Goal: Task Accomplishment & Management: Manage account settings

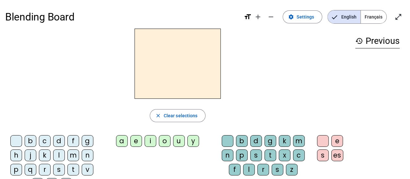
click at [32, 142] on div "b" at bounding box center [31, 141] width 12 height 12
click at [140, 140] on div "e" at bounding box center [136, 141] width 12 height 12
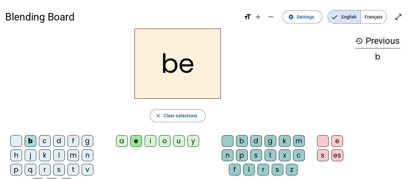
click at [150, 140] on div "i" at bounding box center [151, 141] width 12 height 12
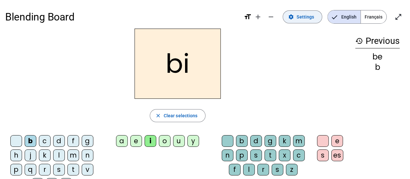
click at [301, 18] on span "Settings" at bounding box center [304, 17] width 17 height 8
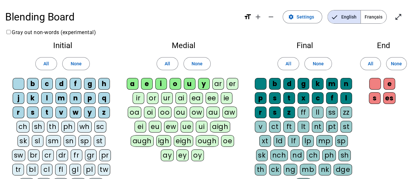
click at [57, 85] on div "d" at bounding box center [61, 84] width 12 height 12
click at [61, 85] on div "d" at bounding box center [61, 84] width 12 height 12
click at [105, 113] on div "z" at bounding box center [104, 112] width 12 height 12
click at [88, 111] on div "y" at bounding box center [90, 112] width 12 height 12
click at [75, 111] on div "w" at bounding box center [76, 112] width 12 height 12
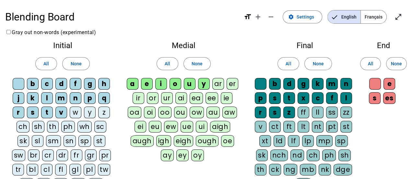
click at [57, 111] on div "v" at bounding box center [61, 112] width 12 height 12
click at [49, 110] on div "t" at bounding box center [47, 112] width 12 height 12
click at [47, 113] on div "t" at bounding box center [47, 112] width 12 height 12
click at [33, 112] on div "s" at bounding box center [33, 112] width 12 height 12
click at [18, 113] on div "r" at bounding box center [19, 112] width 12 height 12
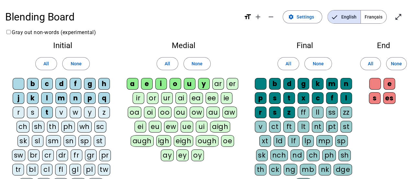
click at [105, 99] on div "q" at bounding box center [104, 98] width 12 height 12
click at [88, 98] on div "p" at bounding box center [90, 98] width 12 height 12
click at [73, 98] on div "n" at bounding box center [76, 98] width 12 height 12
click at [63, 100] on div "m" at bounding box center [61, 98] width 12 height 12
click at [29, 97] on div "k" at bounding box center [33, 98] width 12 height 12
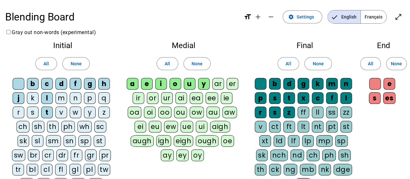
click at [19, 98] on div "j" at bounding box center [19, 98] width 12 height 12
click at [106, 82] on div "h" at bounding box center [104, 84] width 12 height 12
click at [91, 83] on div "g" at bounding box center [90, 84] width 12 height 12
click at [78, 84] on div "f" at bounding box center [76, 84] width 12 height 12
click at [48, 84] on div "c" at bounding box center [47, 84] width 12 height 12
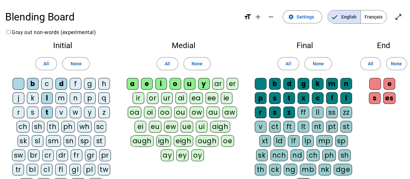
click at [37, 84] on div "b" at bounding box center [33, 84] width 12 height 12
click at [203, 85] on div "y" at bounding box center [204, 84] width 12 height 12
click at [321, 63] on span "None" at bounding box center [317, 64] width 11 height 8
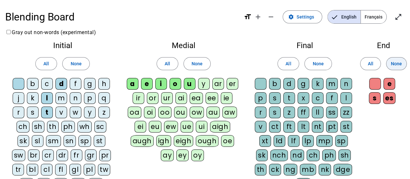
click at [398, 64] on span "None" at bounding box center [396, 64] width 11 height 8
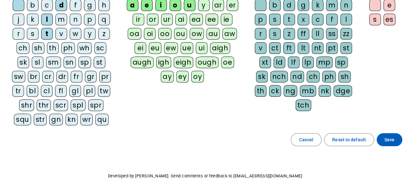
scroll to position [79, 0]
click at [386, 136] on span "Save" at bounding box center [389, 139] width 10 height 8
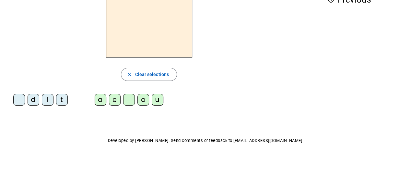
scroll to position [8, 0]
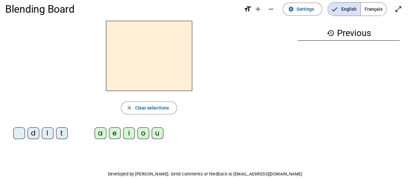
click at [60, 134] on div "t" at bounding box center [62, 133] width 12 height 12
click at [101, 134] on div "a" at bounding box center [101, 133] width 12 height 12
click at [116, 136] on div "e" at bounding box center [115, 133] width 12 height 12
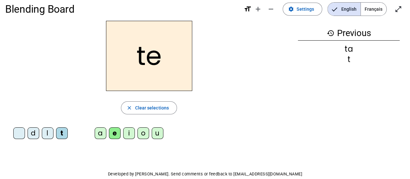
click at [100, 134] on div "a" at bounding box center [101, 133] width 12 height 12
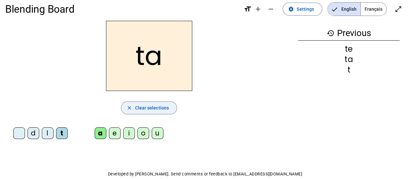
click at [155, 110] on span "Clear selections" at bounding box center [152, 108] width 34 height 8
